Goal: Check status: Check status

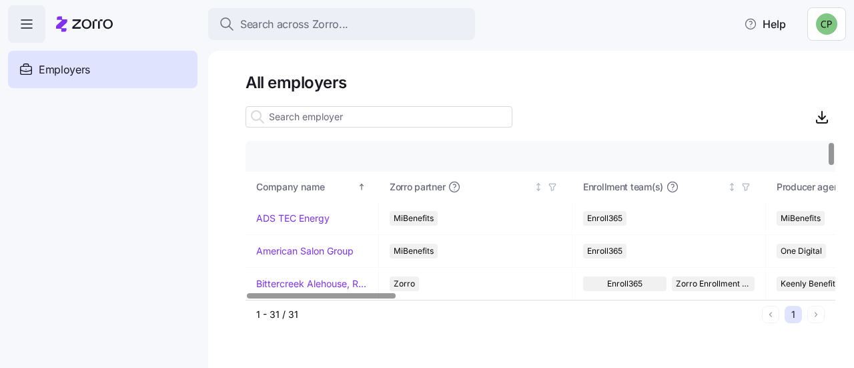
click at [833, 143] on div at bounding box center [830, 154] width 5 height 22
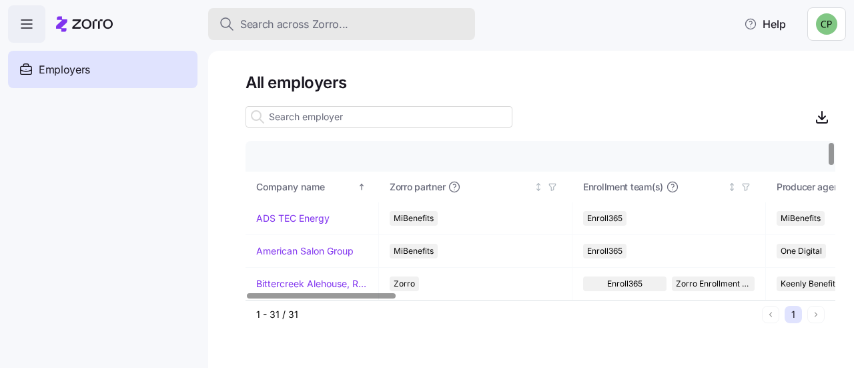
click at [375, 27] on div "Search across Zorro..." at bounding box center [341, 24] width 245 height 17
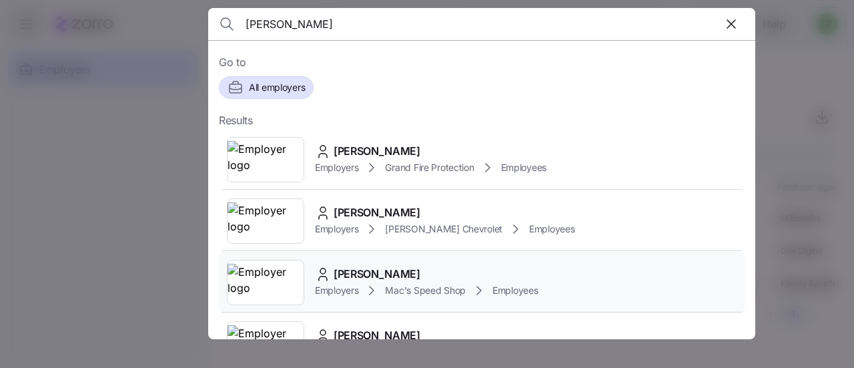
type input "[PERSON_NAME]"
click at [374, 274] on span "[PERSON_NAME]" at bounding box center [376, 273] width 87 height 17
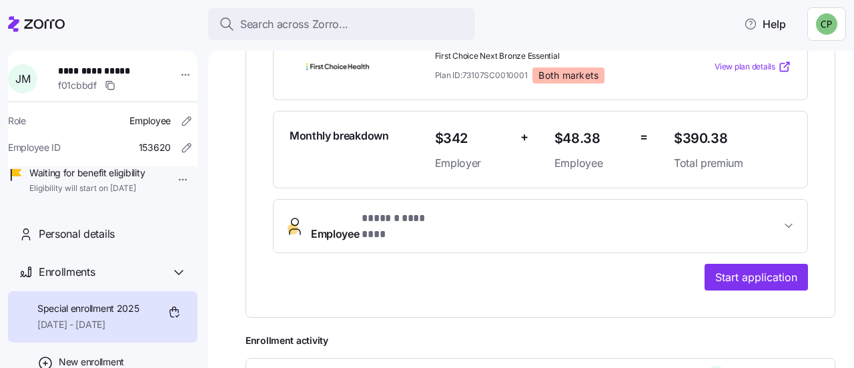
scroll to position [366, 0]
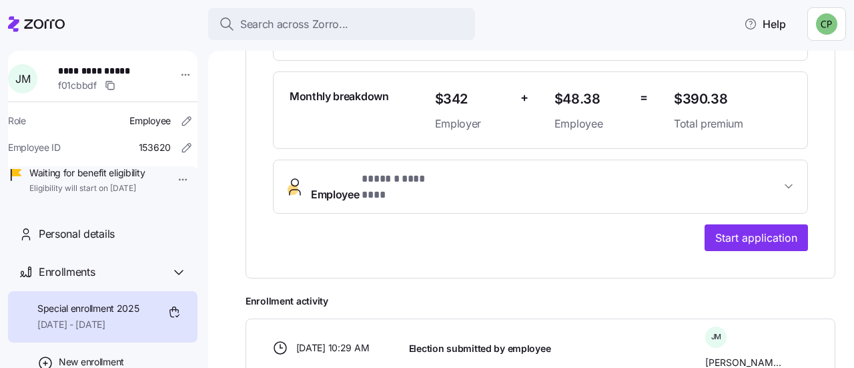
click at [596, 175] on span "Employee * ****** ******** *" at bounding box center [546, 187] width 470 height 32
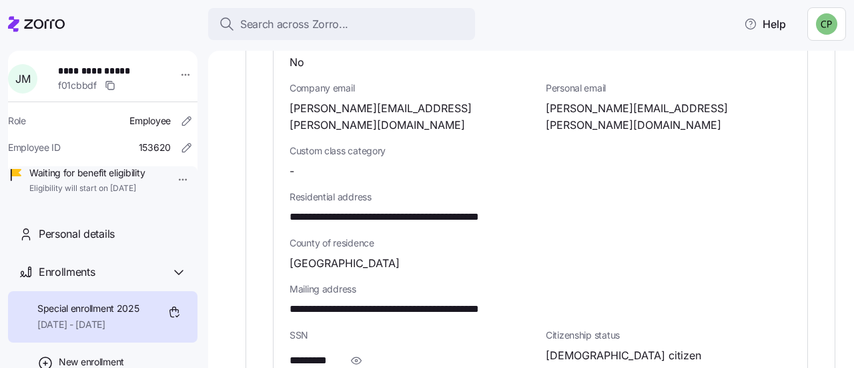
scroll to position [0, 0]
